Goal: Task Accomplishment & Management: Manage account settings

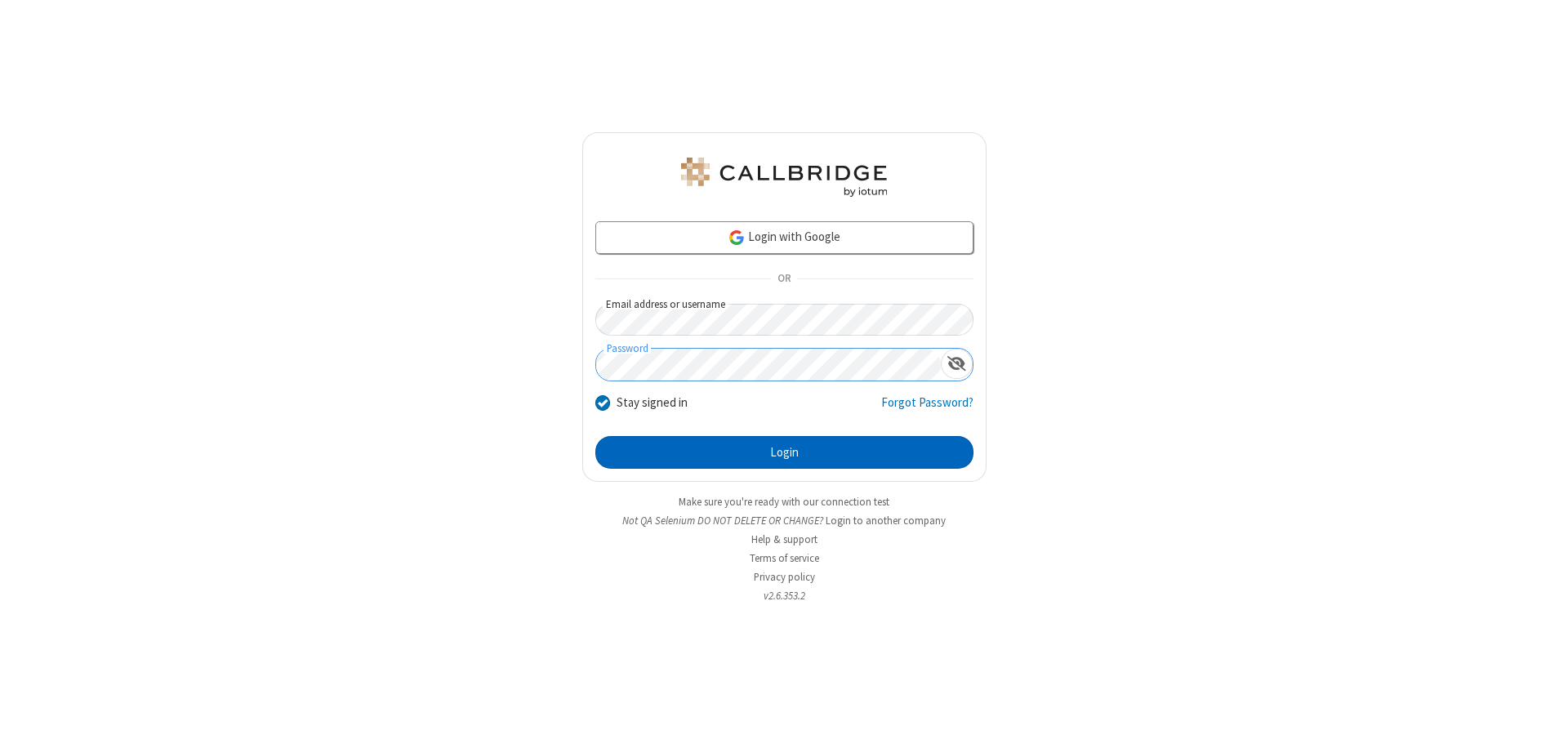
click at [784, 452] on button "Login" at bounding box center [784, 452] width 378 height 33
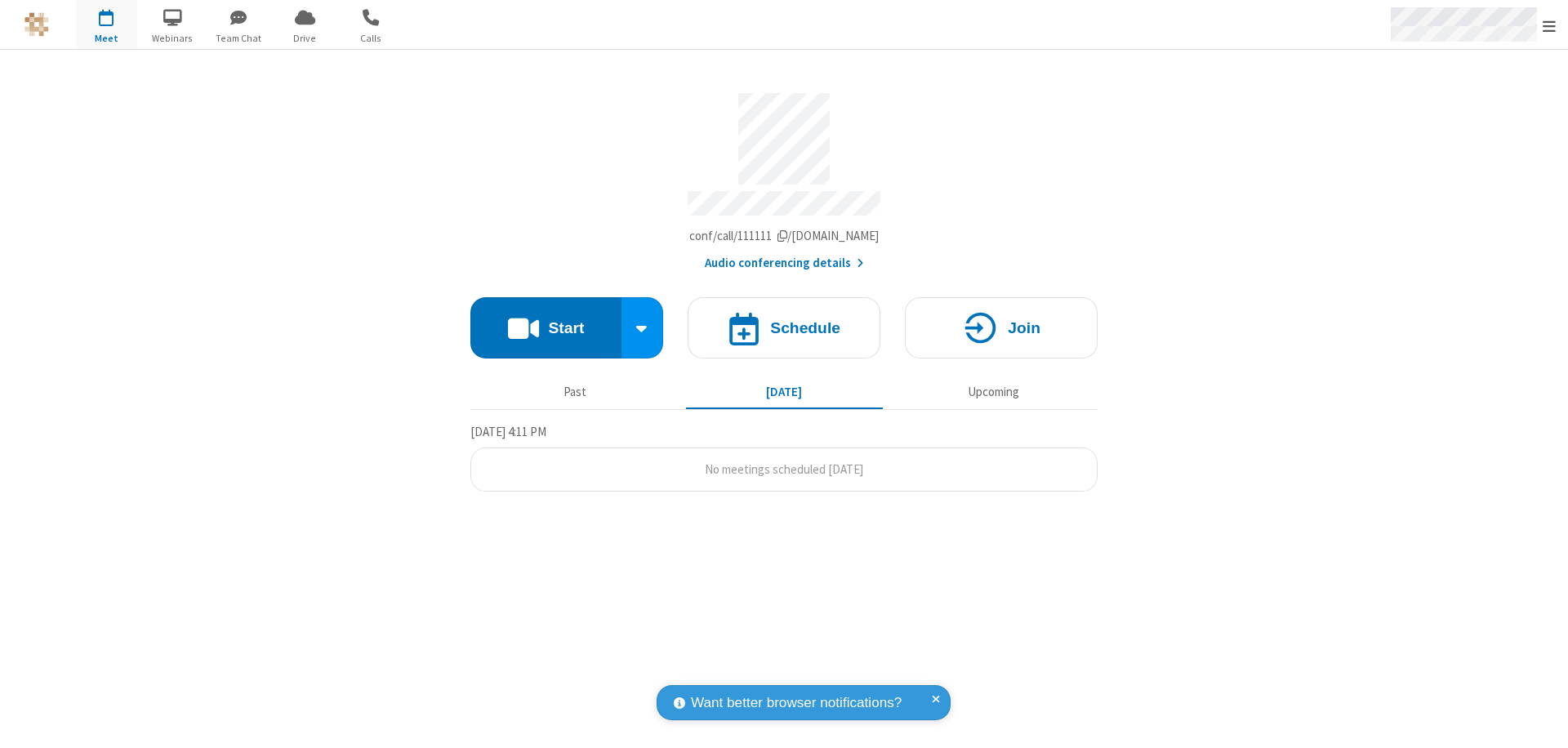
click at [1549, 25] on span "Open menu" at bounding box center [1549, 25] width 13 height 16
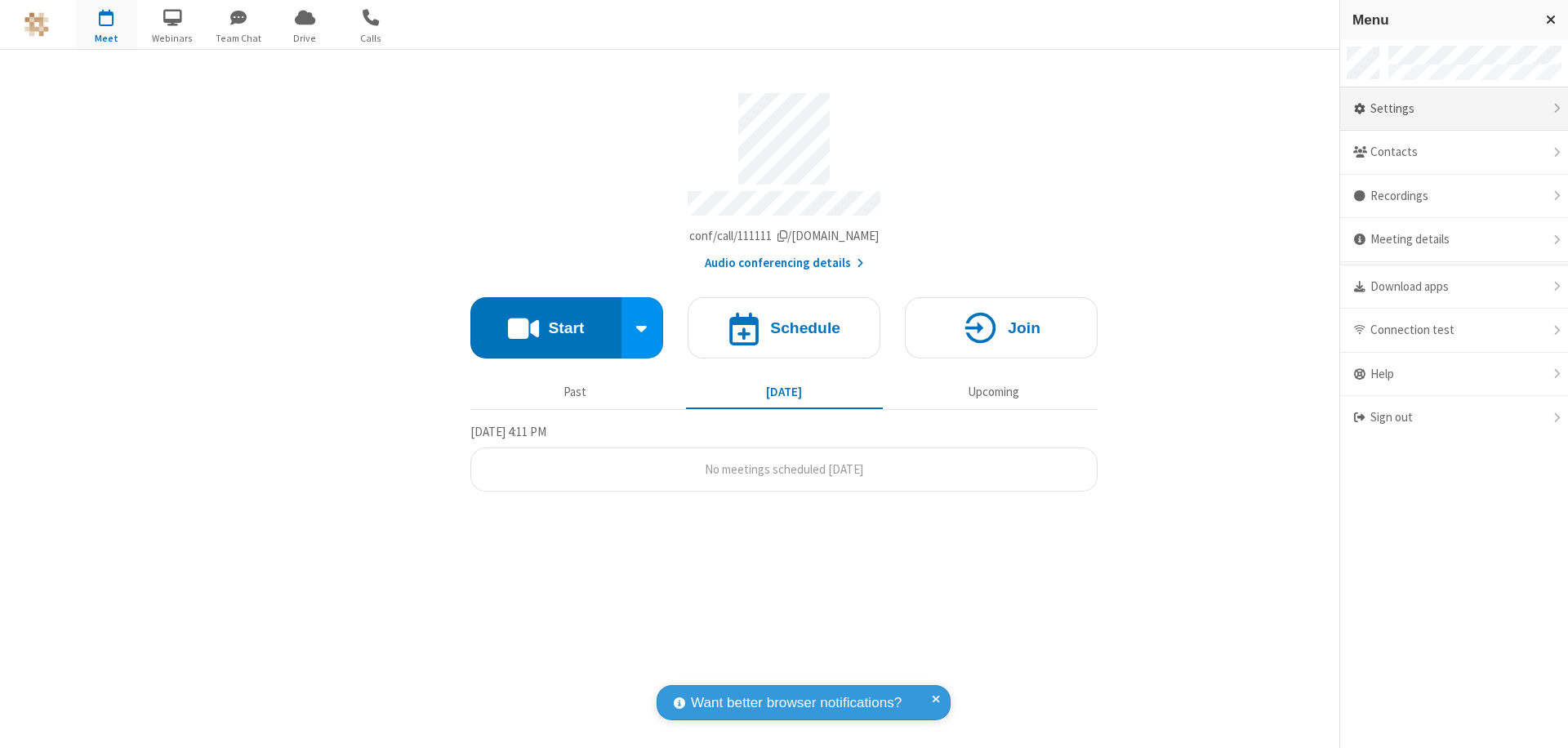
click at [1453, 109] on div "Settings" at bounding box center [1454, 110] width 228 height 44
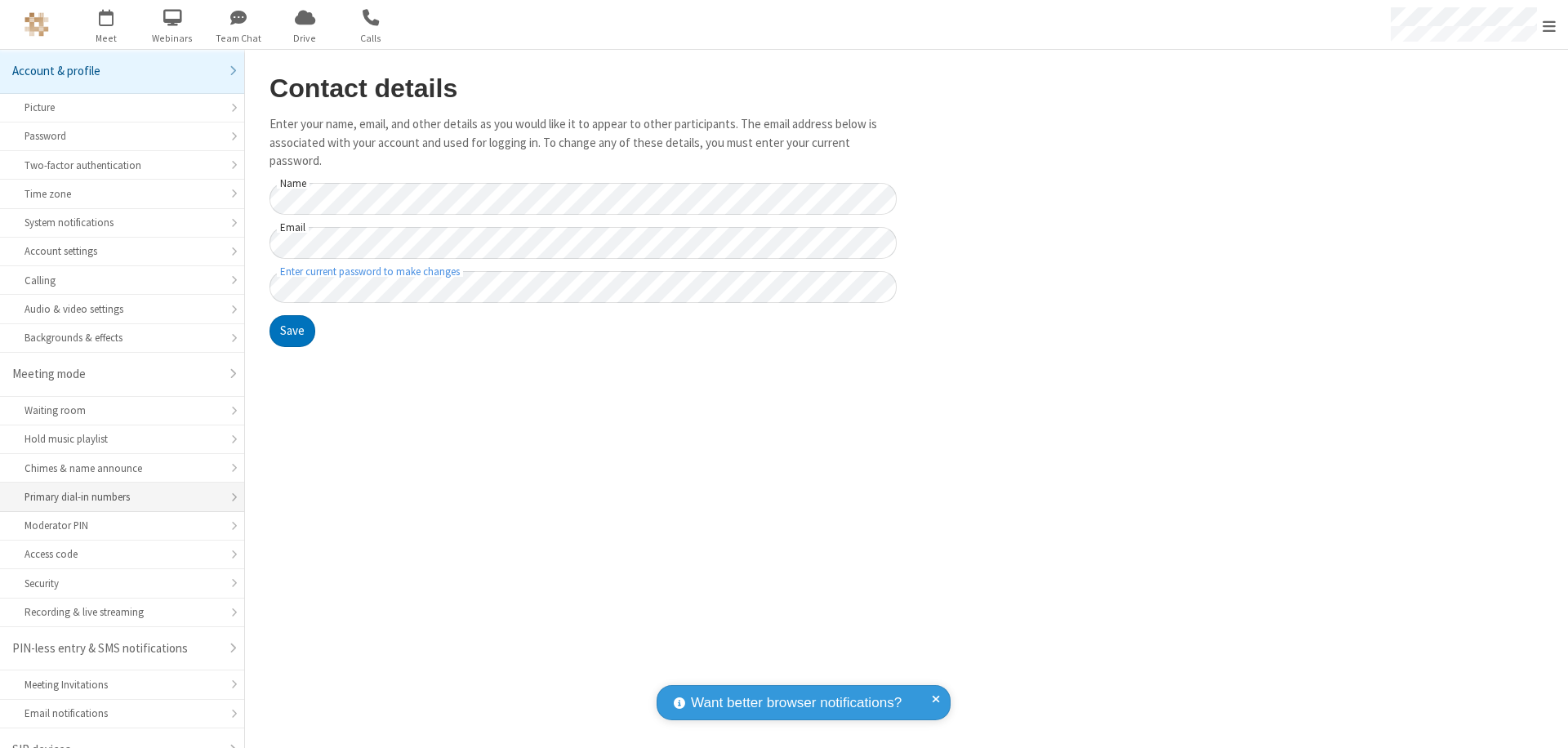
click at [116, 489] on div "Primary dial-in numbers" at bounding box center [121, 497] width 195 height 15
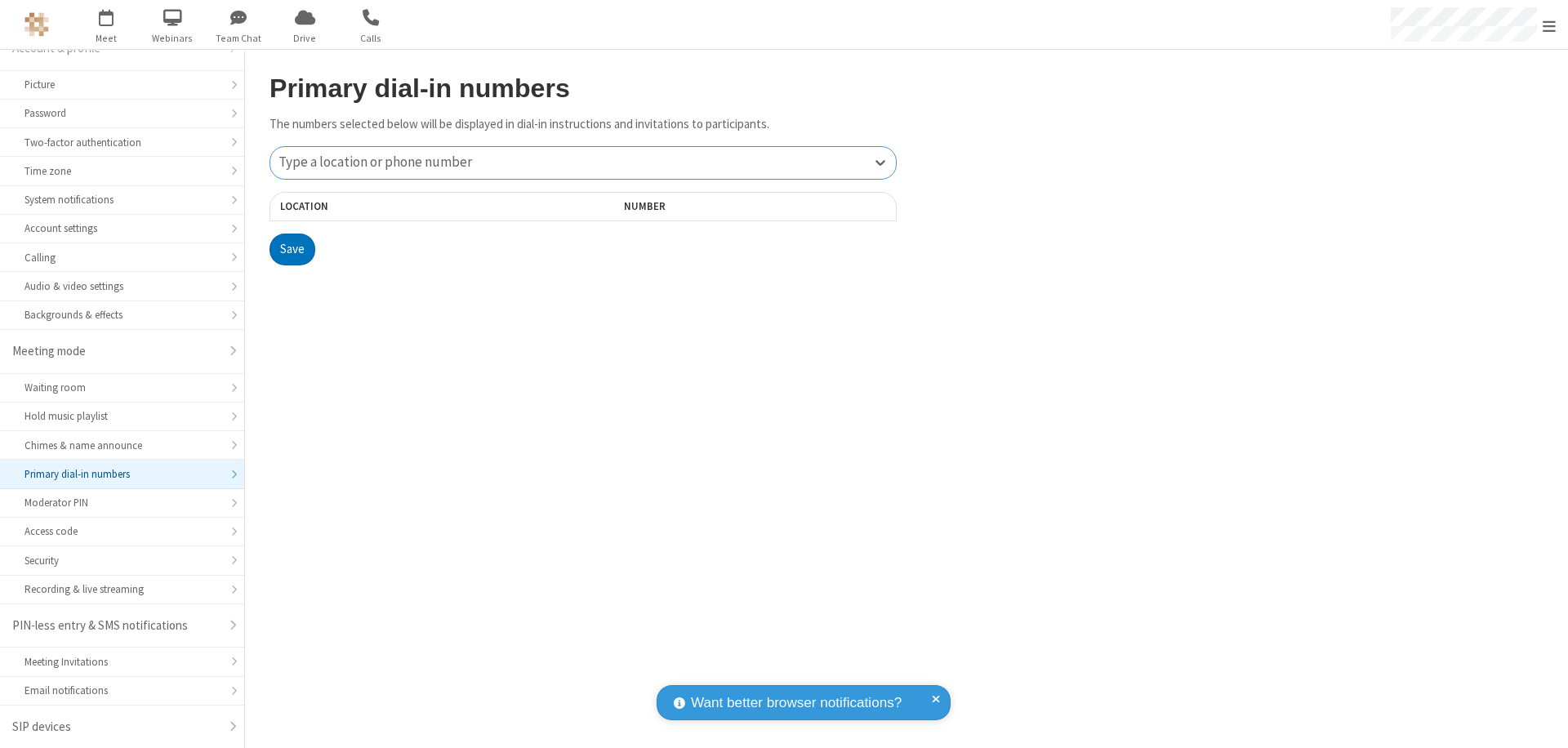
click at [583, 163] on div "Type a location or phone number" at bounding box center [583, 163] width 626 height 32
type input "[PHONE_NUMBER]"
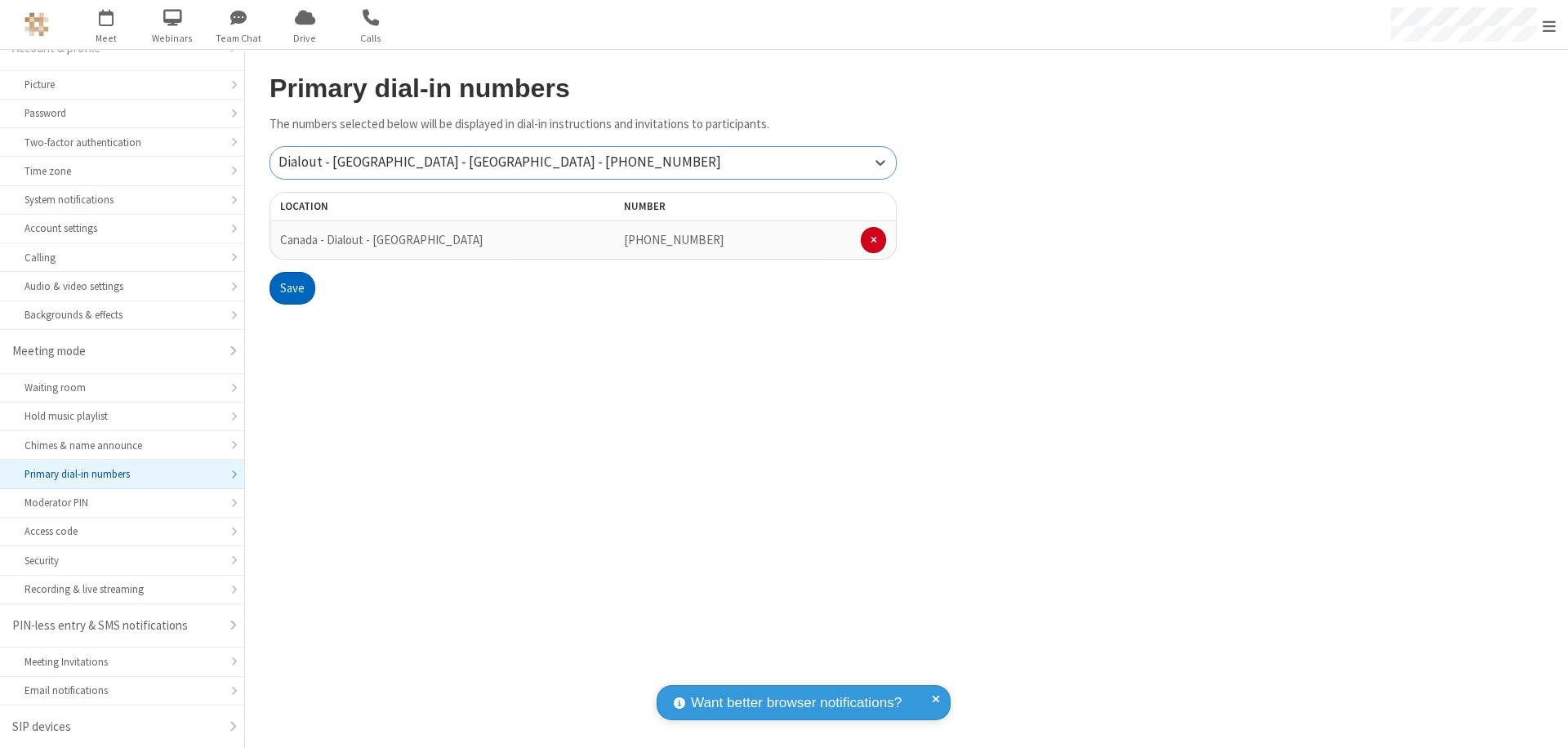
click at [292, 288] on button "Save" at bounding box center [292, 288] width 46 height 33
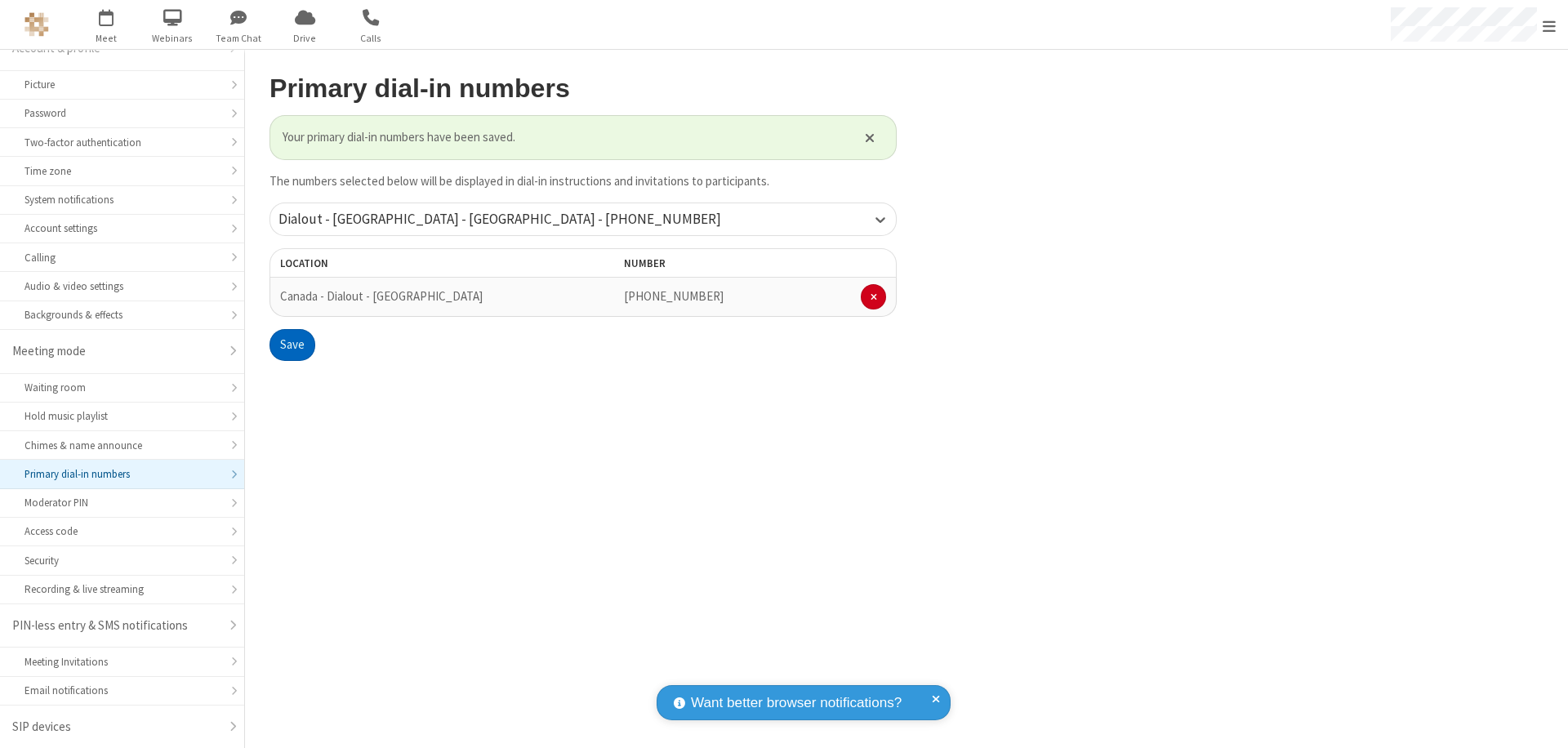
click at [1549, 25] on span "Open menu" at bounding box center [1549, 25] width 13 height 16
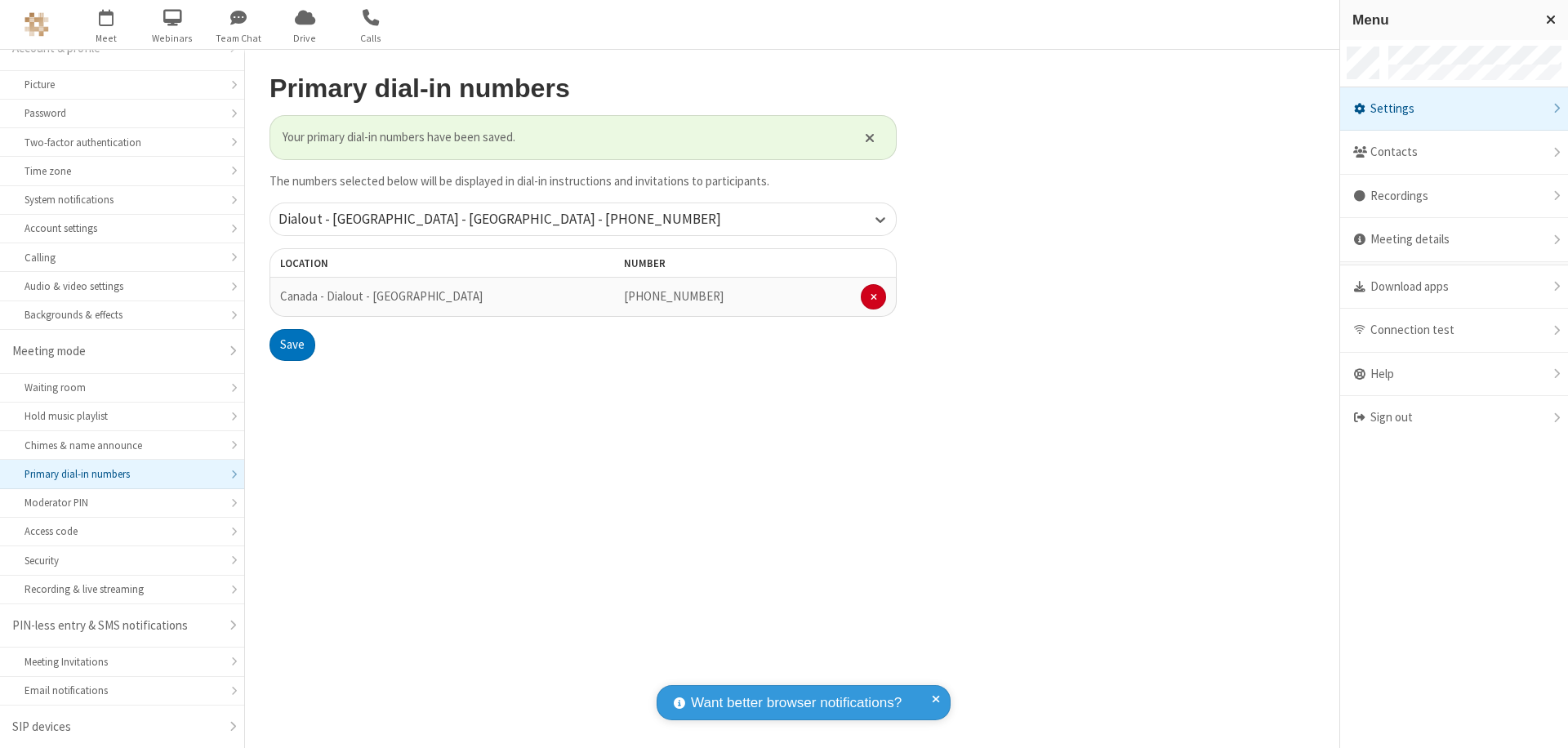
click at [106, 24] on span "button" at bounding box center [106, 17] width 62 height 28
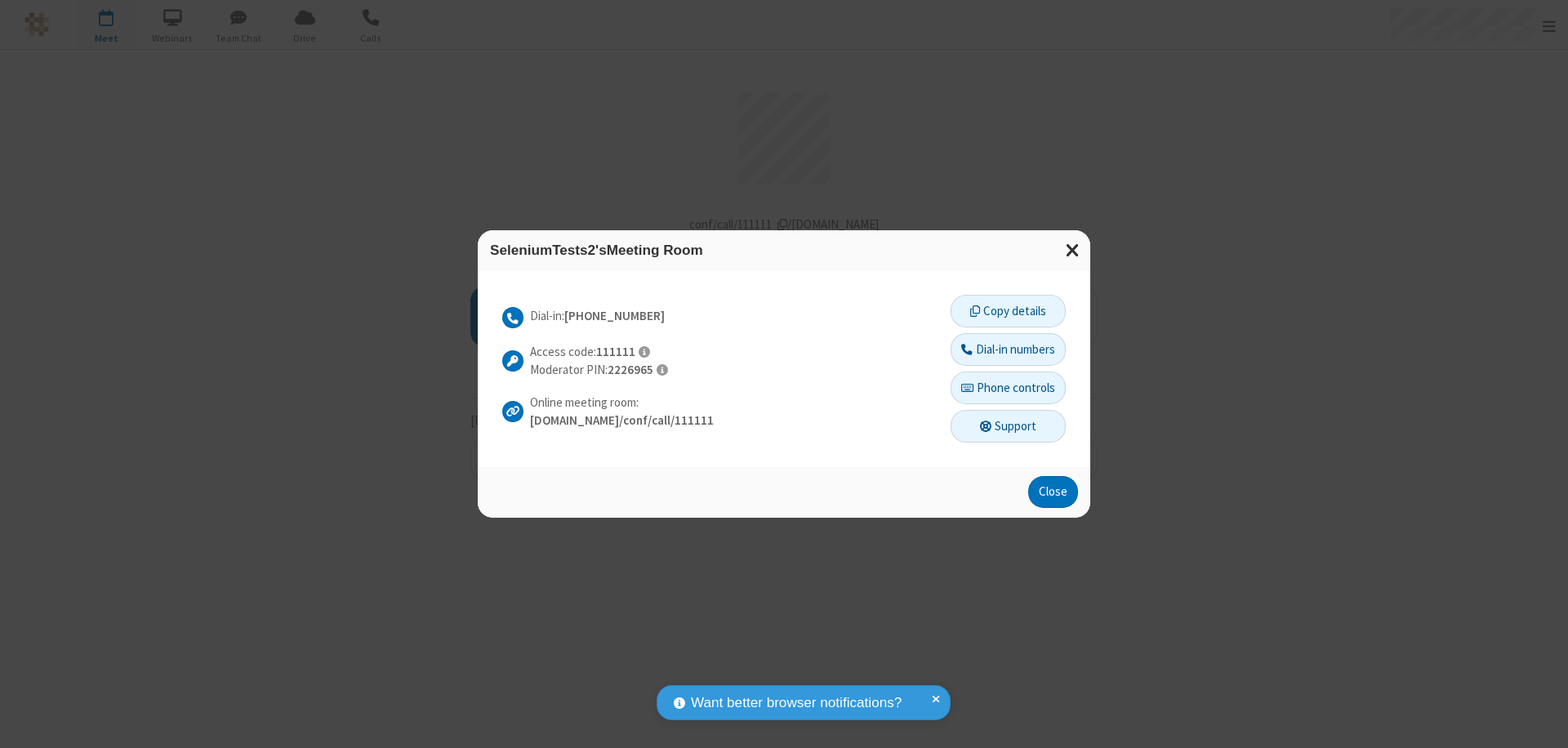
click at [1007, 348] on button "Dial-in numbers" at bounding box center [1008, 349] width 116 height 33
